Goal: Find specific page/section: Find specific page/section

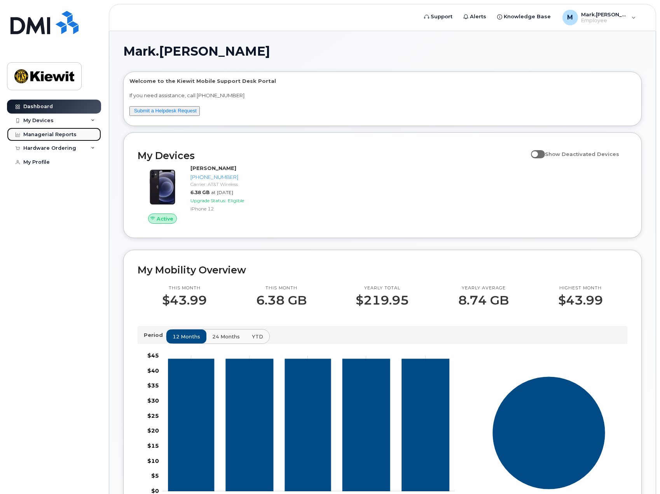
click at [67, 135] on div "Managerial Reports" at bounding box center [49, 134] width 53 height 6
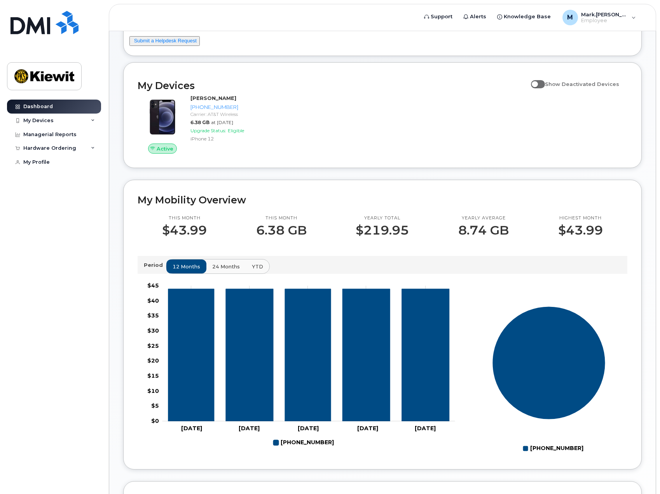
scroll to position [39, 0]
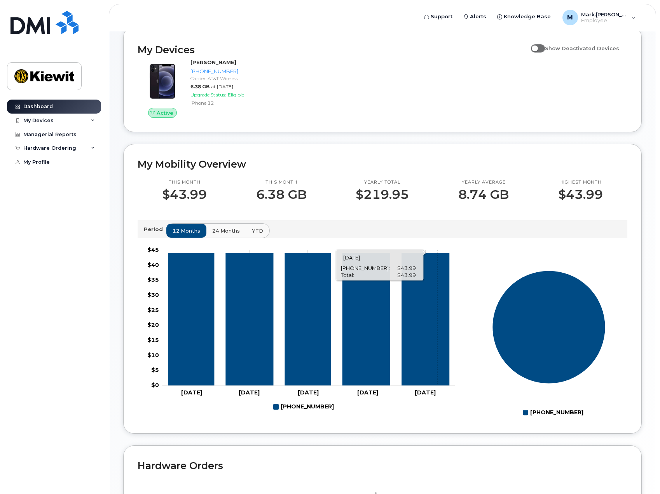
scroll to position [117, 0]
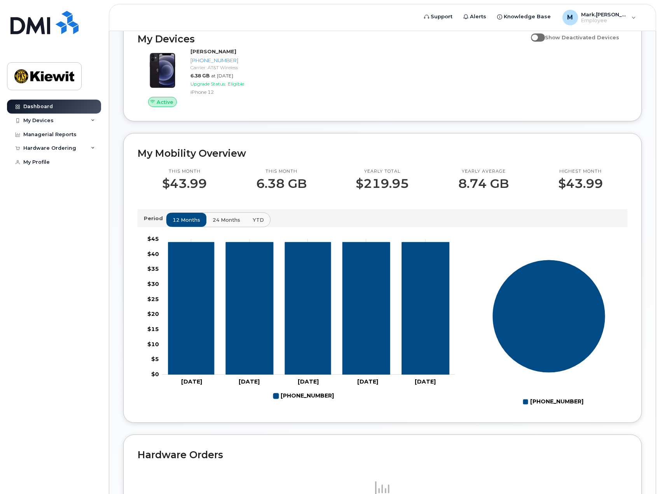
click at [219, 218] on span "24 months" at bounding box center [227, 219] width 28 height 7
click at [255, 220] on span "YTD" at bounding box center [257, 219] width 11 height 7
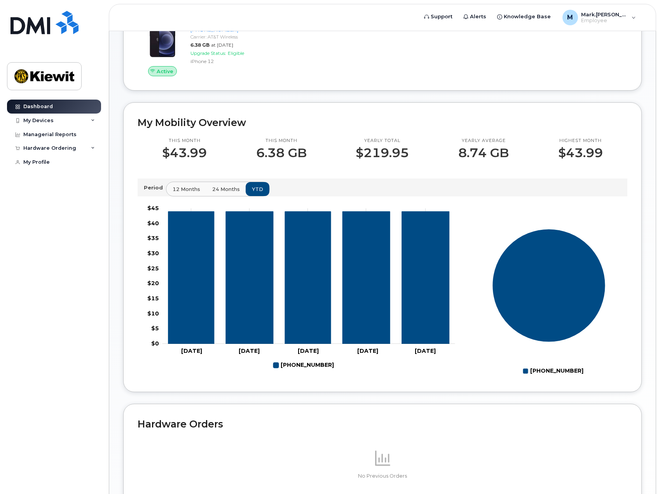
scroll to position [139, 0]
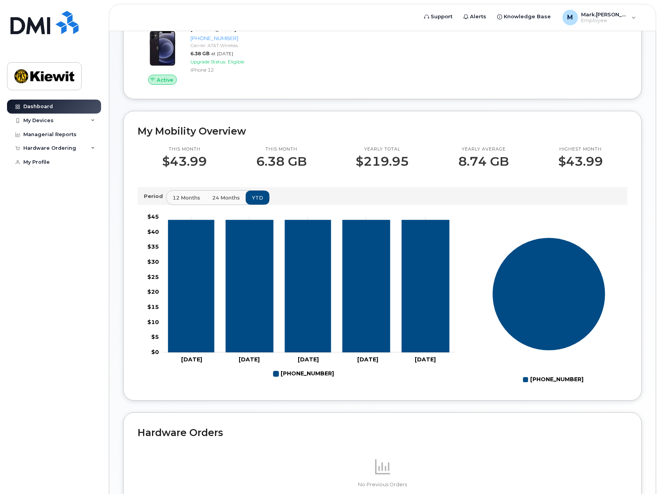
drag, startPoint x: 251, startPoint y: 198, endPoint x: 246, endPoint y: 198, distance: 4.7
click at [251, 198] on div "12 months 24 months YTD" at bounding box center [218, 197] width 104 height 15
click at [230, 198] on span "24 months" at bounding box center [227, 197] width 28 height 7
click at [248, 195] on button "YTD" at bounding box center [258, 198] width 25 height 14
click at [219, 196] on span "24 months" at bounding box center [227, 197] width 28 height 7
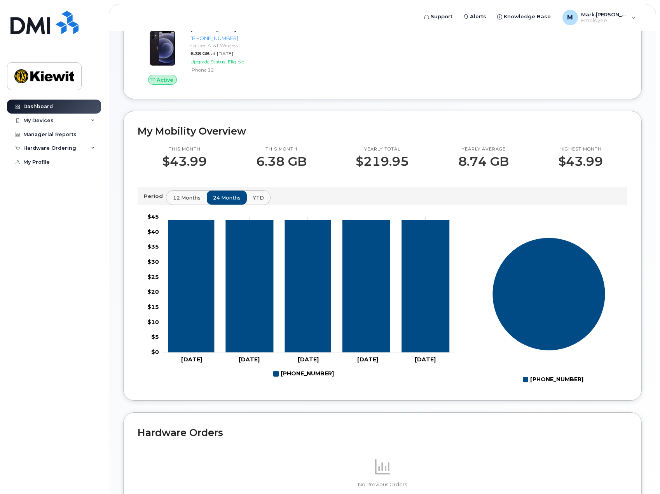
click at [187, 196] on span "12 months" at bounding box center [187, 197] width 28 height 7
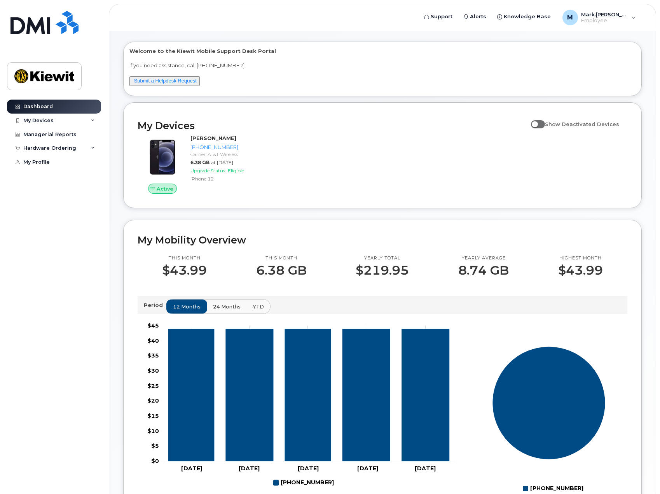
scroll to position [0, 0]
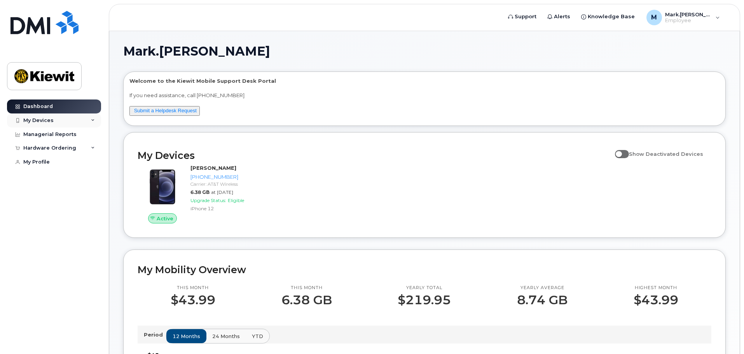
click at [79, 121] on div "My Devices" at bounding box center [54, 121] width 94 height 14
